Goal: Information Seeking & Learning: Learn about a topic

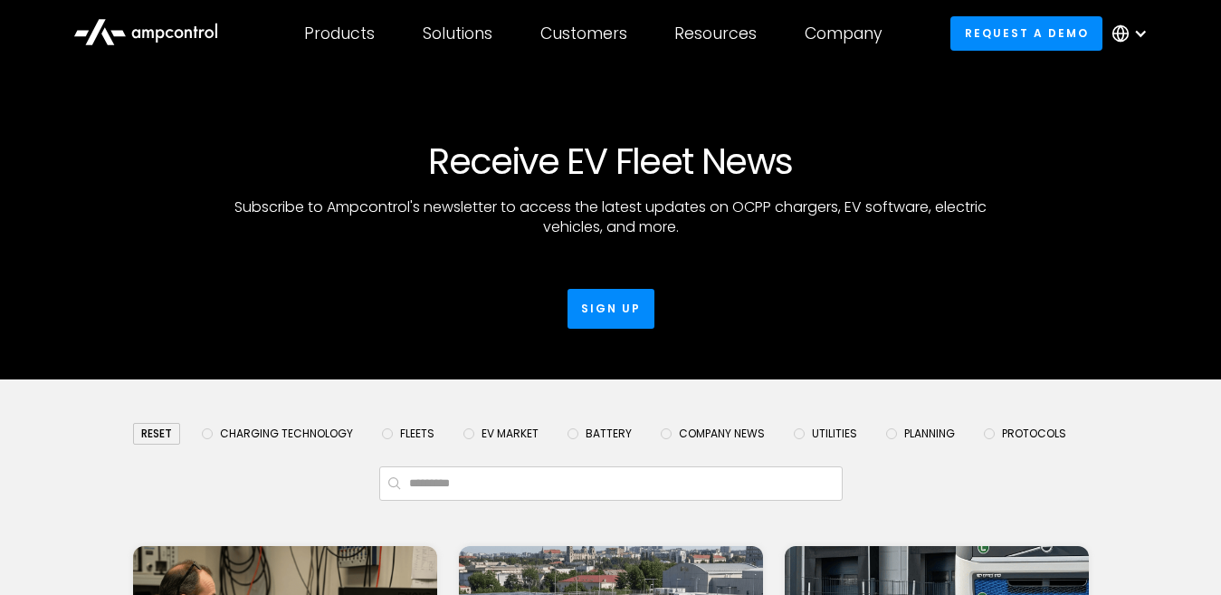
scroll to position [453, 0]
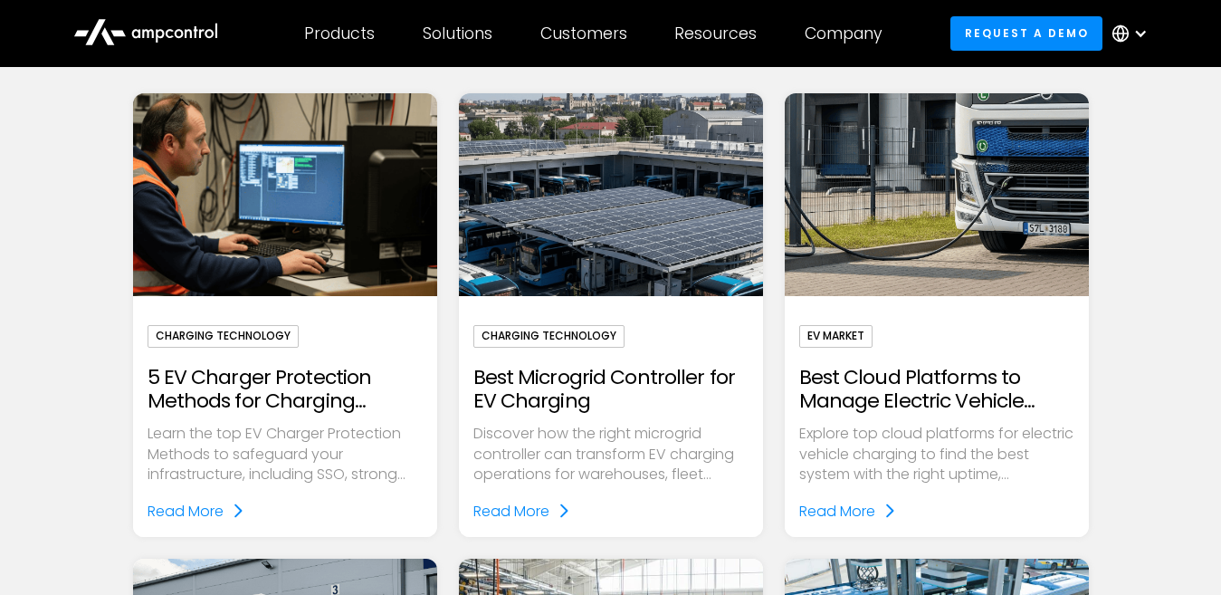
click at [272, 388] on h2 "5 EV Charger Protection Methods for Charging Infrastructure" at bounding box center [285, 390] width 275 height 48
click at [193, 501] on div "Read More" at bounding box center [186, 512] width 76 height 24
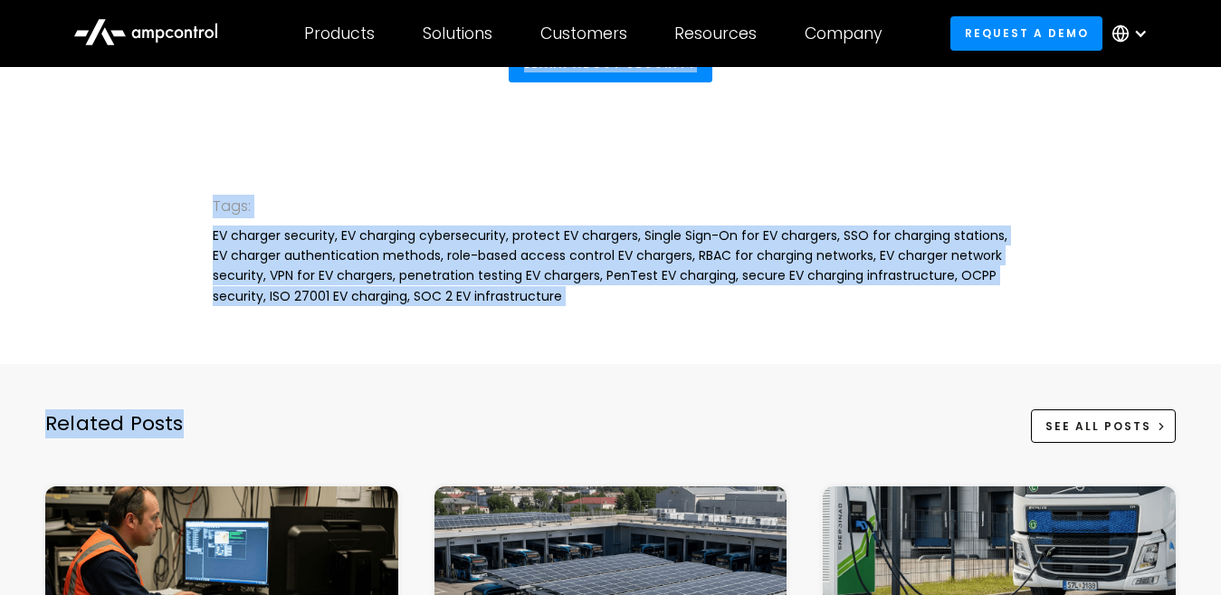
scroll to position [3892, 0]
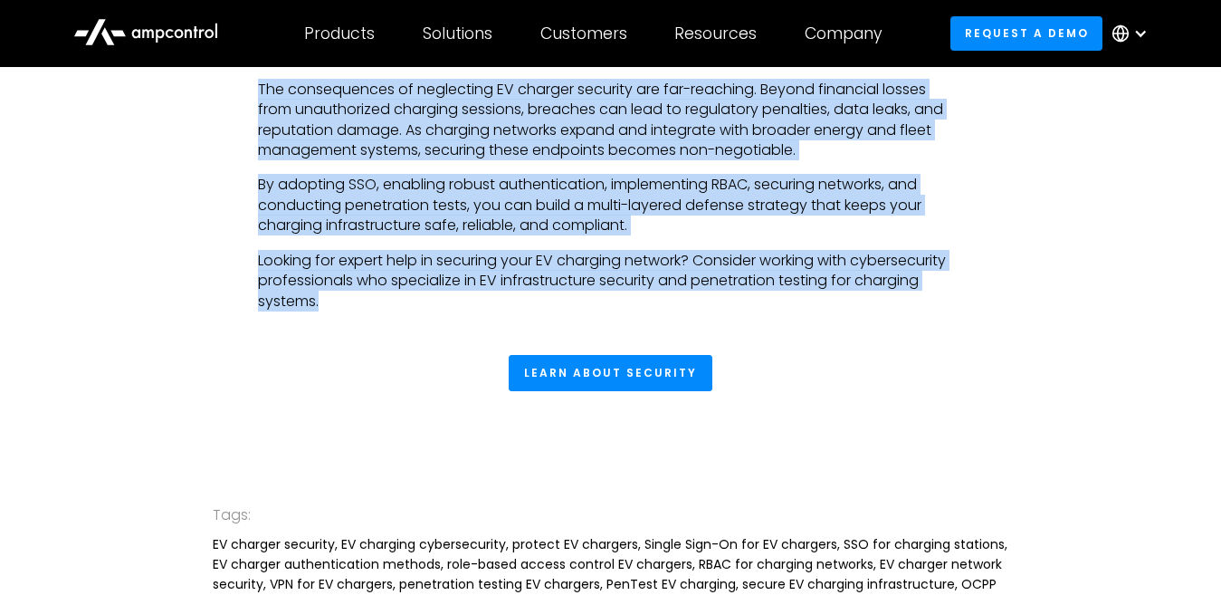
drag, startPoint x: 165, startPoint y: 277, endPoint x: 753, endPoint y: 326, distance: 590.3
copy body "5 EV Charger Protection Methods for Charging Infrastructure By Joachim Lohse Au…"
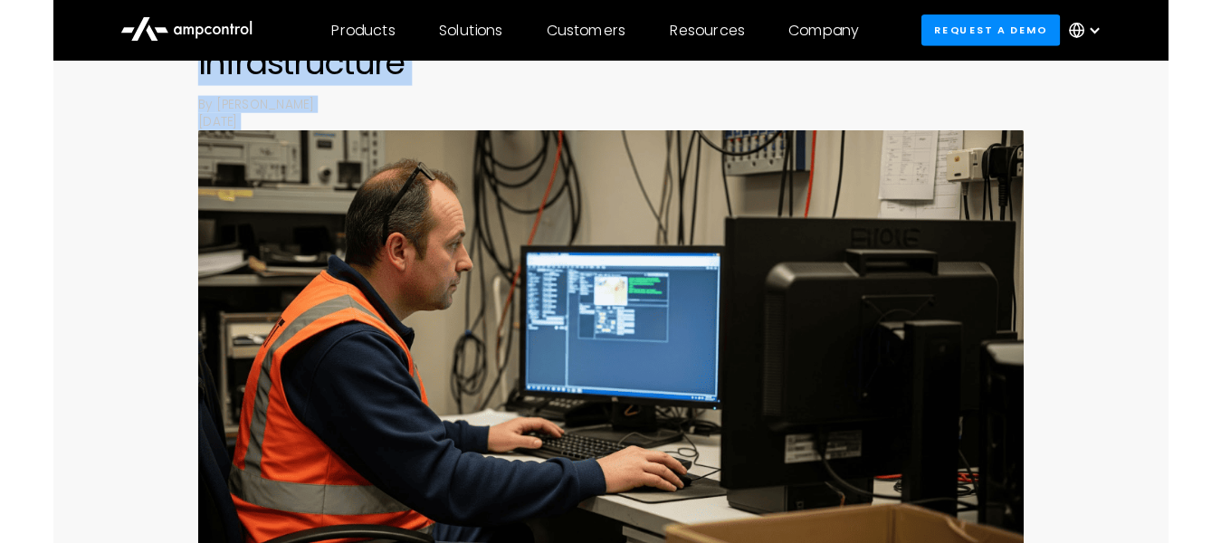
scroll to position [272, 0]
